Goal: Use online tool/utility

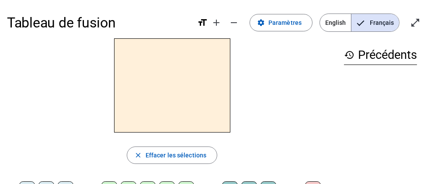
scroll to position [70, 0]
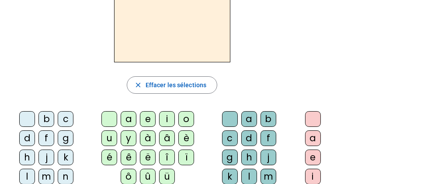
click at [54, 169] on div "m" at bounding box center [46, 177] width 16 height 16
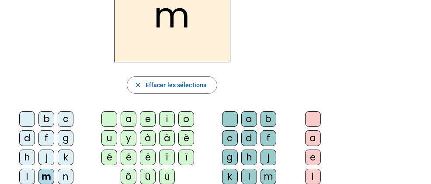
click at [182, 119] on div "o" at bounding box center [186, 119] width 16 height 16
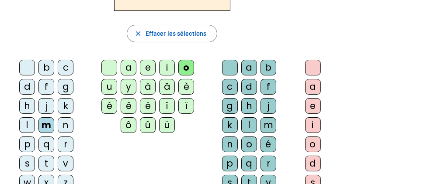
scroll to position [123, 0]
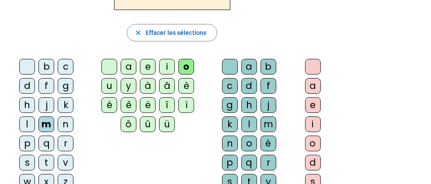
click at [257, 174] on div "t" at bounding box center [249, 182] width 16 height 16
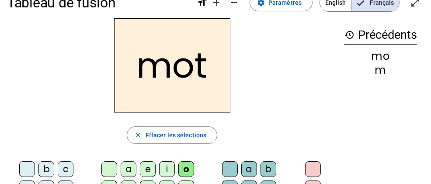
scroll to position [9, 0]
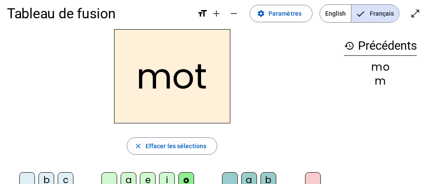
click at [202, 77] on h2 "mot" at bounding box center [172, 76] width 116 height 94
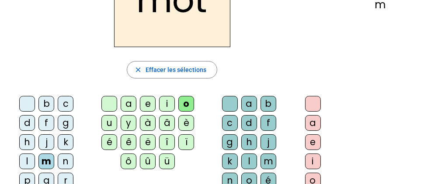
scroll to position [86, 0]
click at [19, 173] on div "p" at bounding box center [27, 181] width 16 height 16
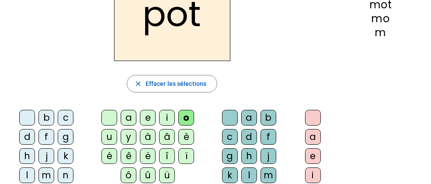
scroll to position [73, 0]
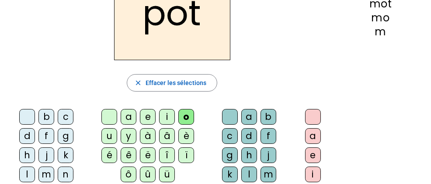
click at [35, 167] on div "l" at bounding box center [27, 175] width 16 height 16
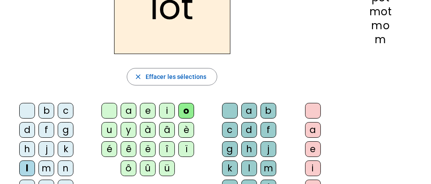
scroll to position [80, 0]
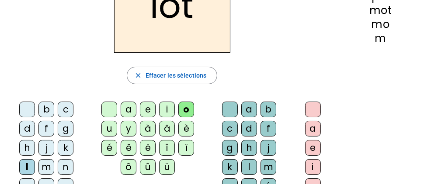
click at [58, 179] on div "r" at bounding box center [66, 187] width 16 height 16
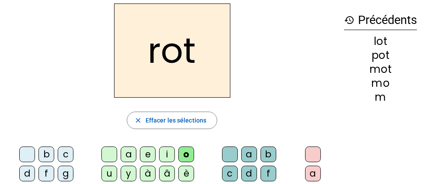
scroll to position [41, 0]
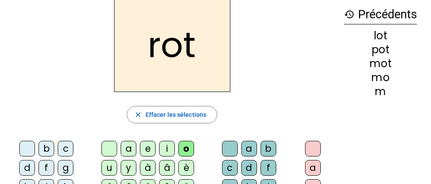
click at [123, 147] on div "a" at bounding box center [129, 149] width 16 height 16
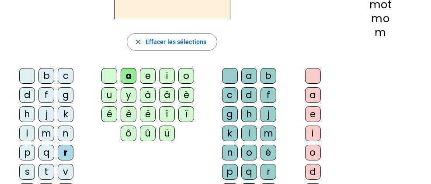
scroll to position [115, 0]
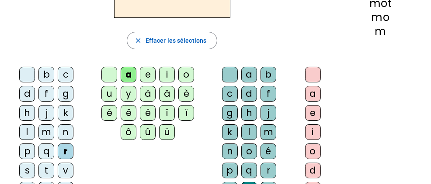
click at [159, 75] on div "i" at bounding box center [167, 75] width 16 height 16
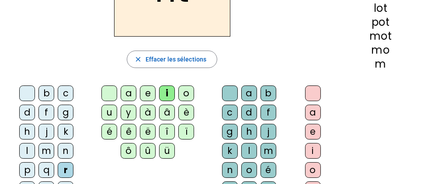
scroll to position [106, 0]
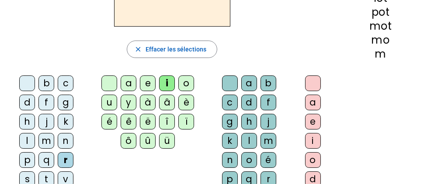
click at [58, 172] on div "v" at bounding box center [66, 180] width 16 height 16
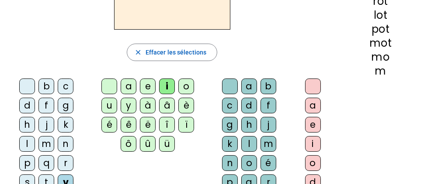
scroll to position [103, 0]
click at [54, 136] on div "m" at bounding box center [46, 144] width 16 height 16
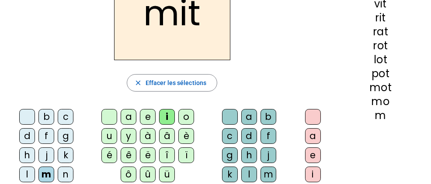
scroll to position [73, 0]
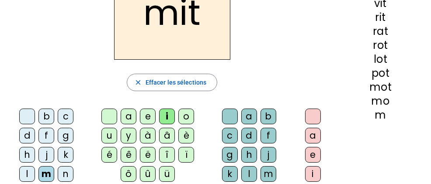
click at [35, 128] on div "d" at bounding box center [27, 136] width 16 height 16
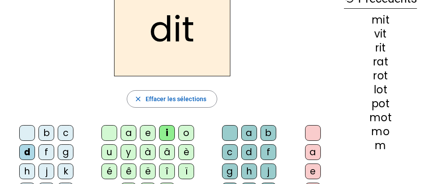
scroll to position [58, 0]
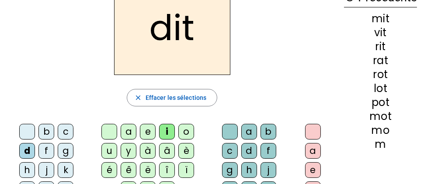
click at [305, 163] on div "e" at bounding box center [313, 171] width 16 height 16
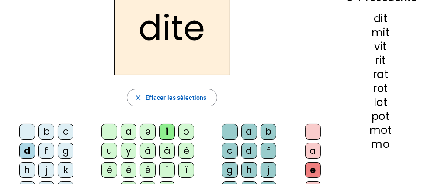
click at [305, 127] on div at bounding box center [313, 132] width 16 height 16
